Goal: Task Accomplishment & Management: Manage account settings

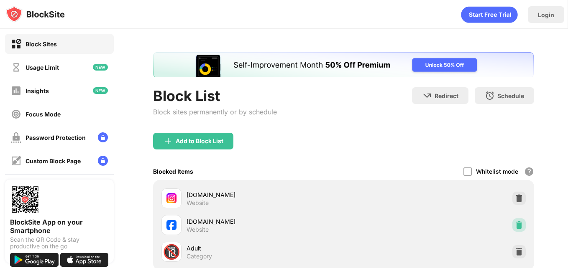
click at [515, 222] on img at bounding box center [519, 225] width 8 height 8
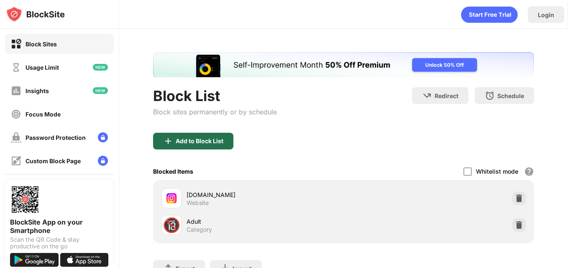
click at [201, 139] on div "Add to Block List" at bounding box center [200, 141] width 48 height 7
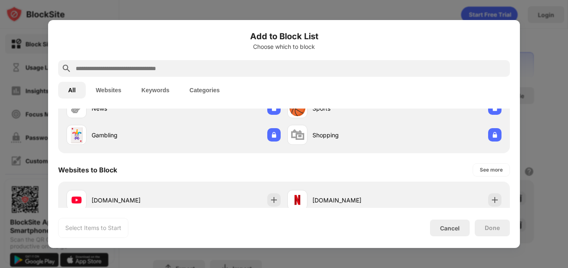
scroll to position [129, 0]
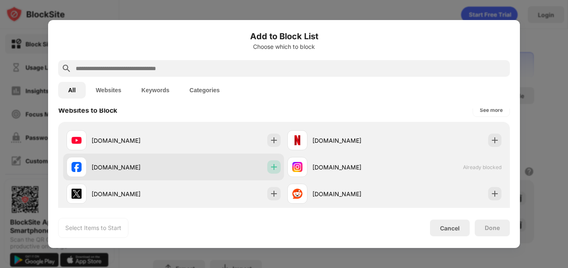
click at [267, 168] on div at bounding box center [273, 166] width 13 height 13
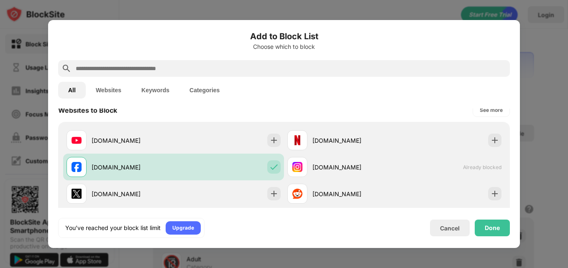
scroll to position [0, 0]
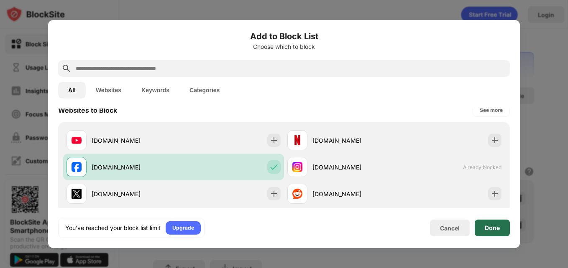
click at [498, 227] on div "Done" at bounding box center [491, 228] width 15 height 7
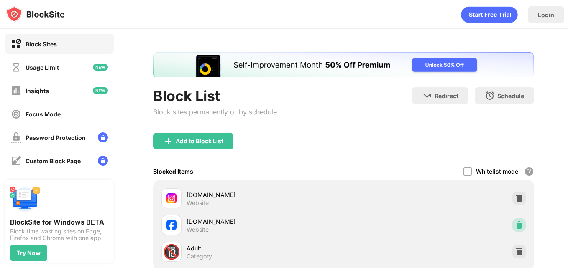
click at [515, 224] on img at bounding box center [519, 225] width 8 height 8
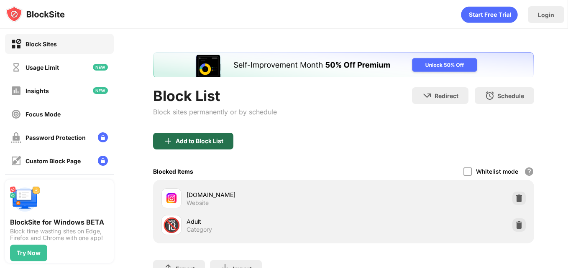
click at [203, 144] on div "Add to Block List" at bounding box center [200, 141] width 48 height 7
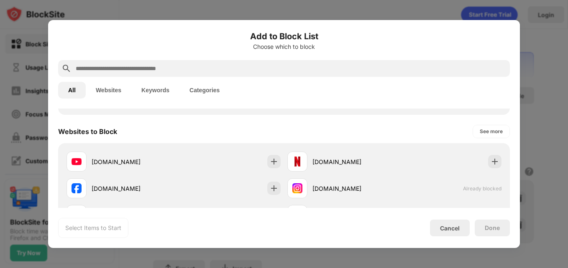
scroll to position [108, 0]
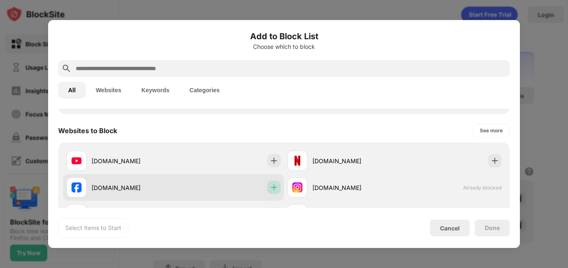
click at [270, 188] on img at bounding box center [274, 187] width 8 height 8
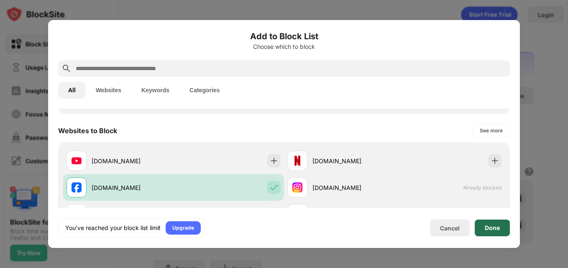
click at [488, 225] on div "Done" at bounding box center [491, 228] width 15 height 7
